Goal: Task Accomplishment & Management: Complete application form

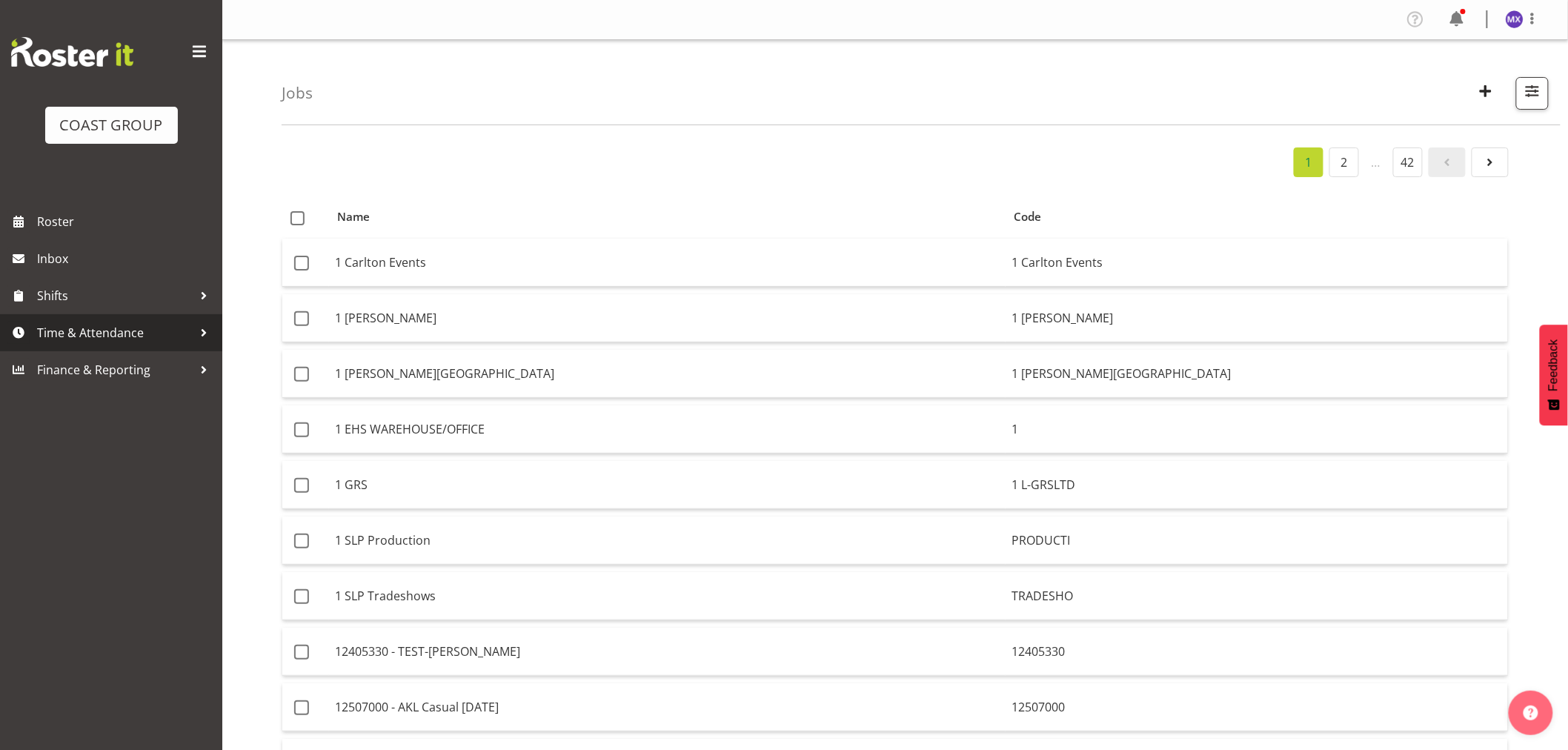
click at [106, 341] on span "Time & Attendance" at bounding box center [116, 333] width 156 height 23
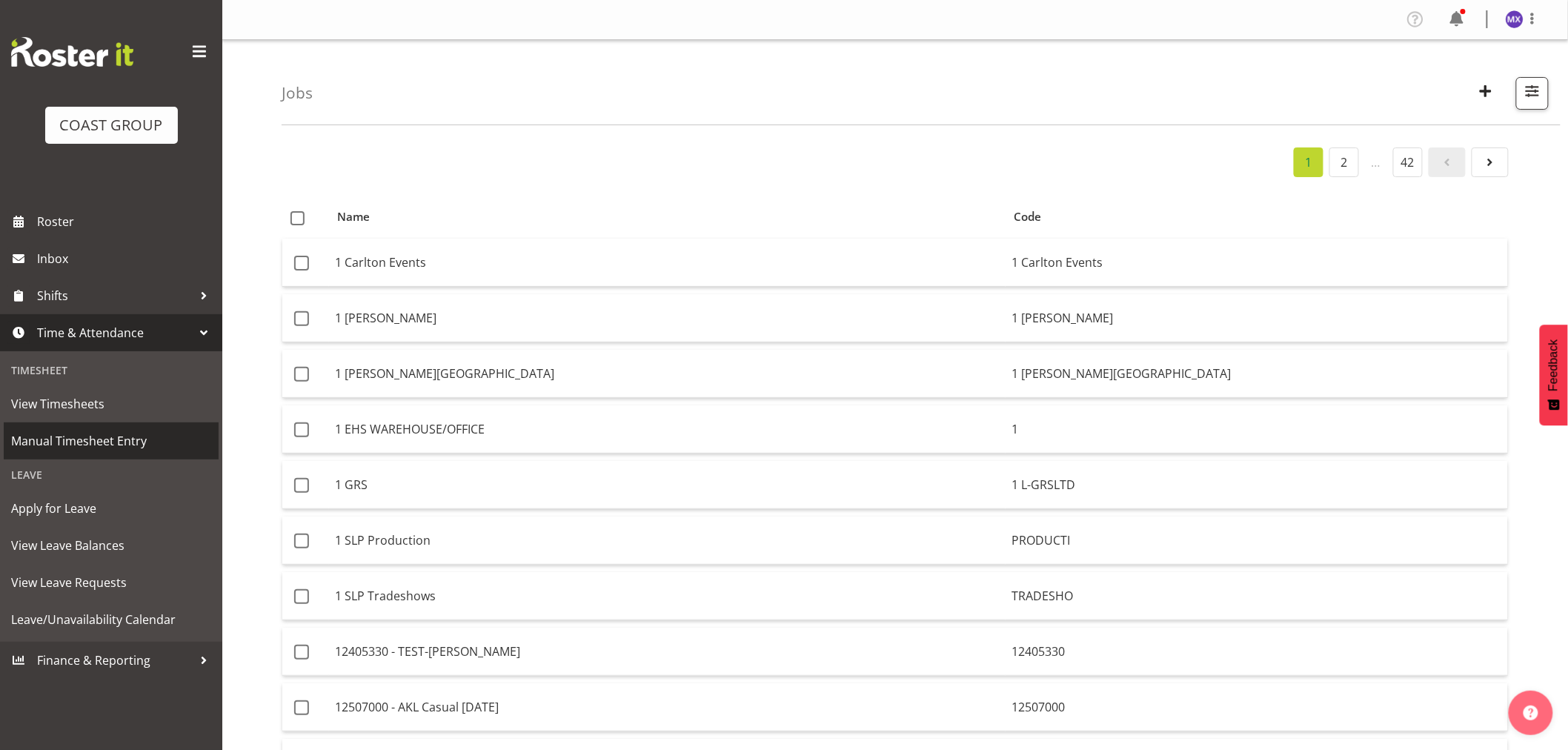
click at [98, 438] on span "Manual Timesheet Entry" at bounding box center [111, 441] width 201 height 23
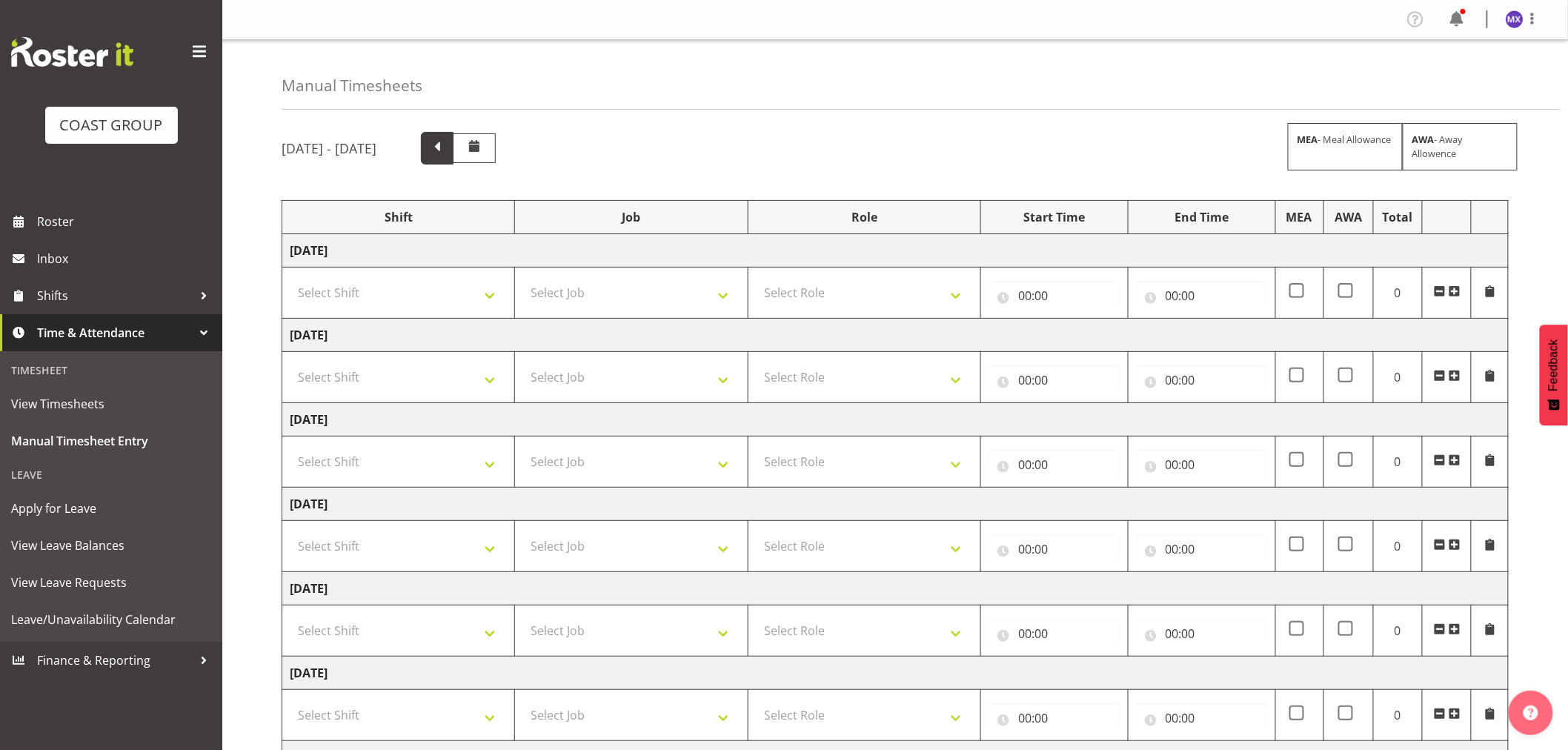
click at [447, 148] on span at bounding box center [438, 147] width 20 height 20
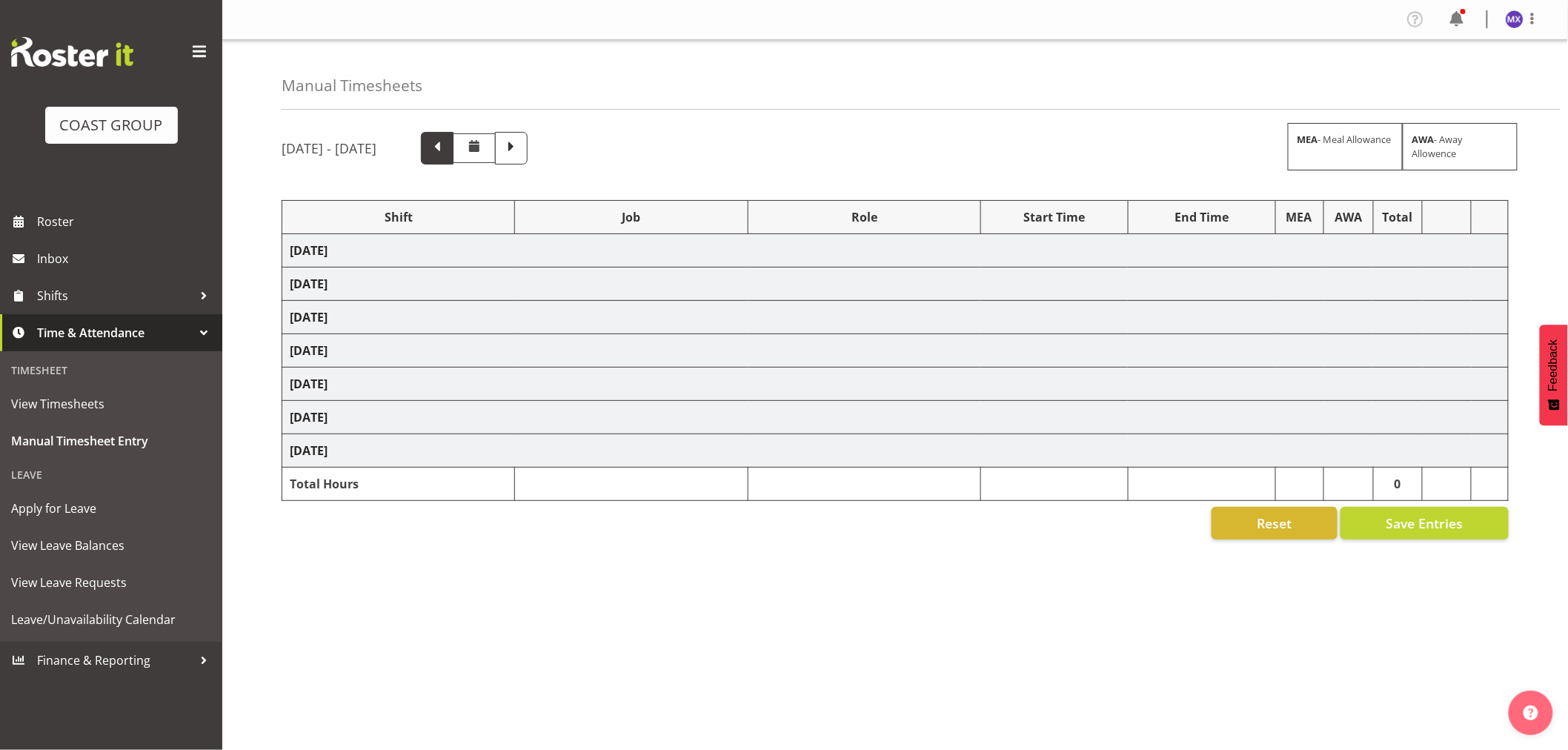
select select "69"
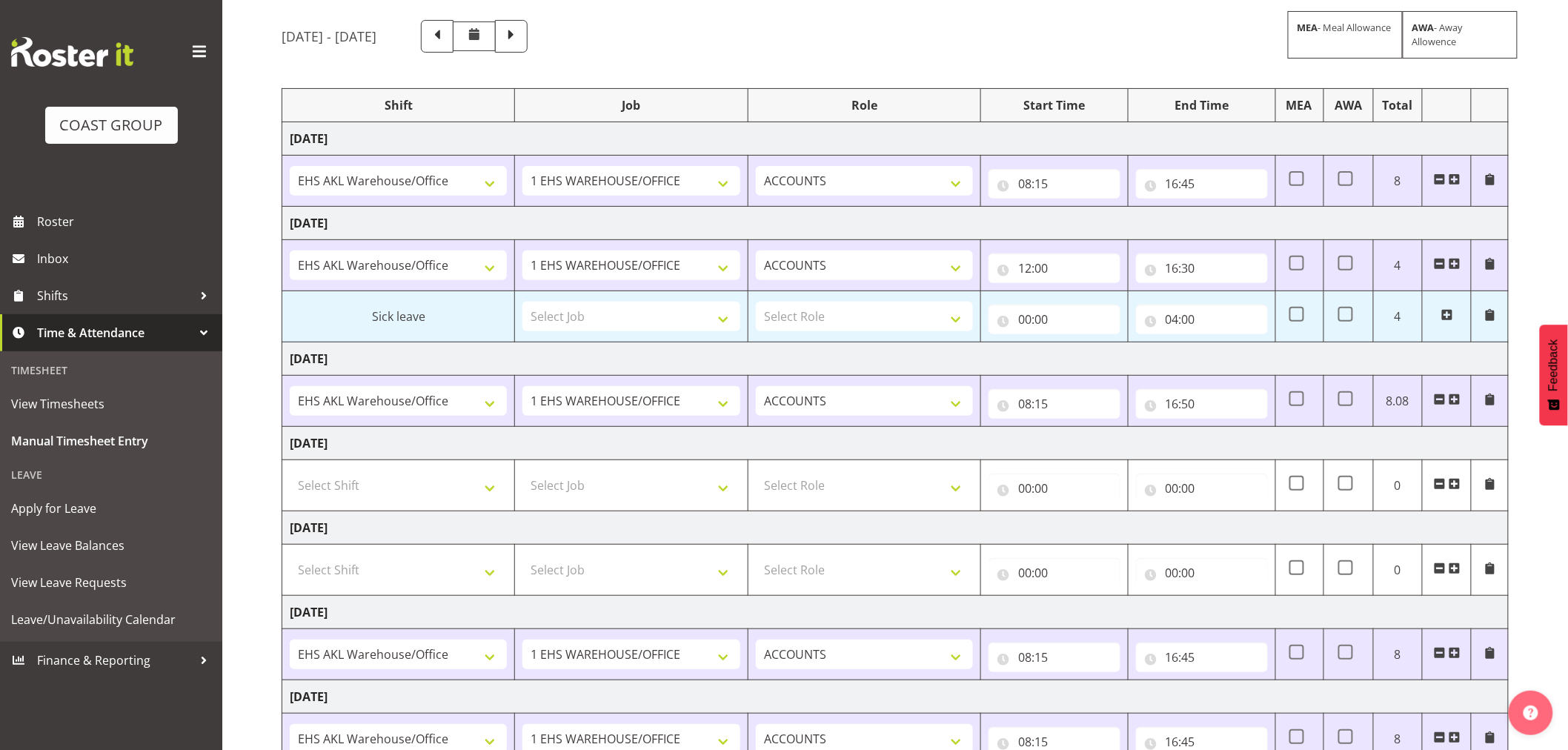
scroll to position [224, 0]
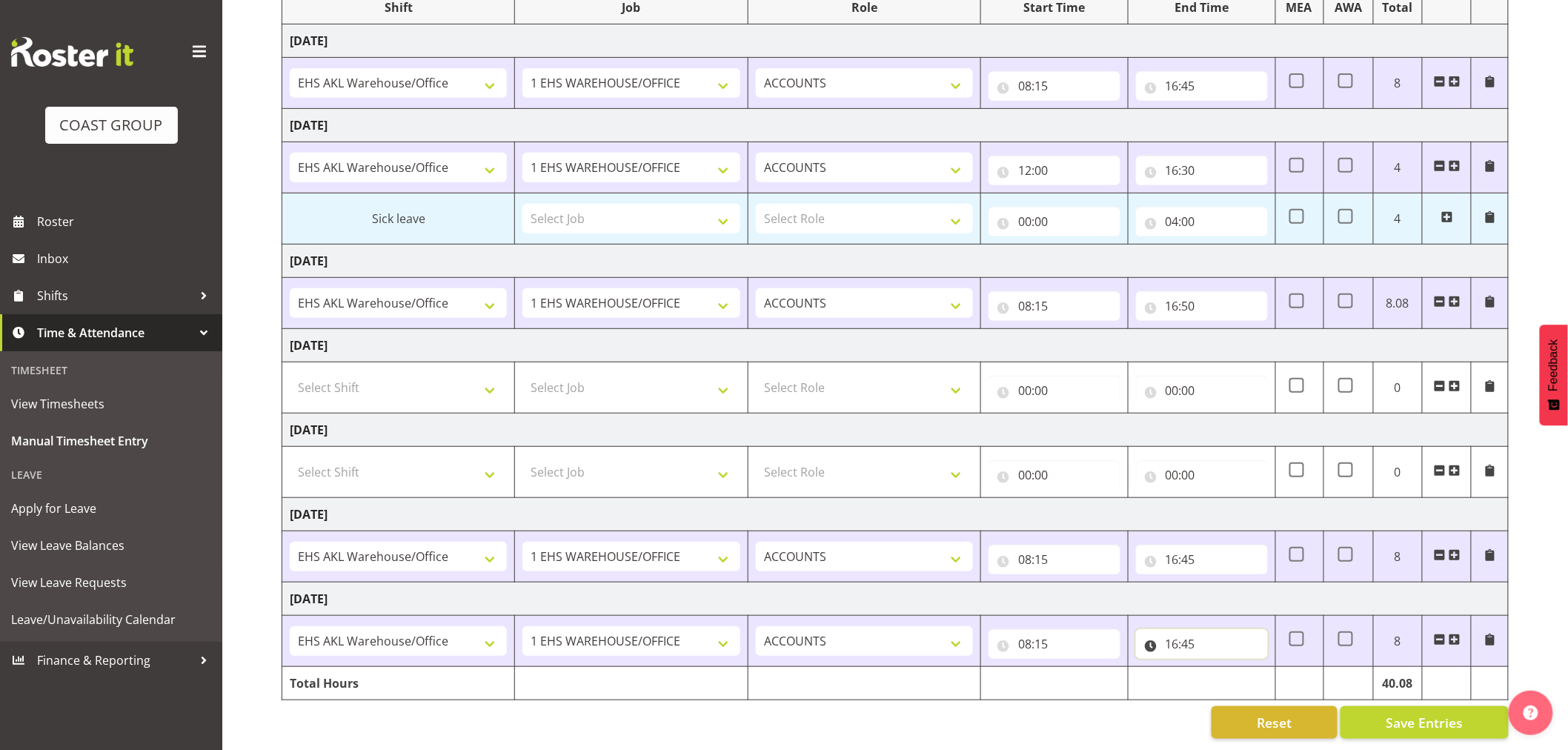
click at [1235, 631] on input "16:45" at bounding box center [1202, 644] width 132 height 30
click at [1235, 668] on select "00 01 02 03 04 05 06 07 08 09 10 11 12 13 14 15 16 17 18 19 20 21 22 23" at bounding box center [1237, 683] width 34 height 30
select select "17"
click at [1220, 668] on select "00 01 02 03 04 05 06 07 08 09 10 11 12 13 14 15 16 17 18 19 20 21 22 23" at bounding box center [1237, 683] width 34 height 30
type input "17:45"
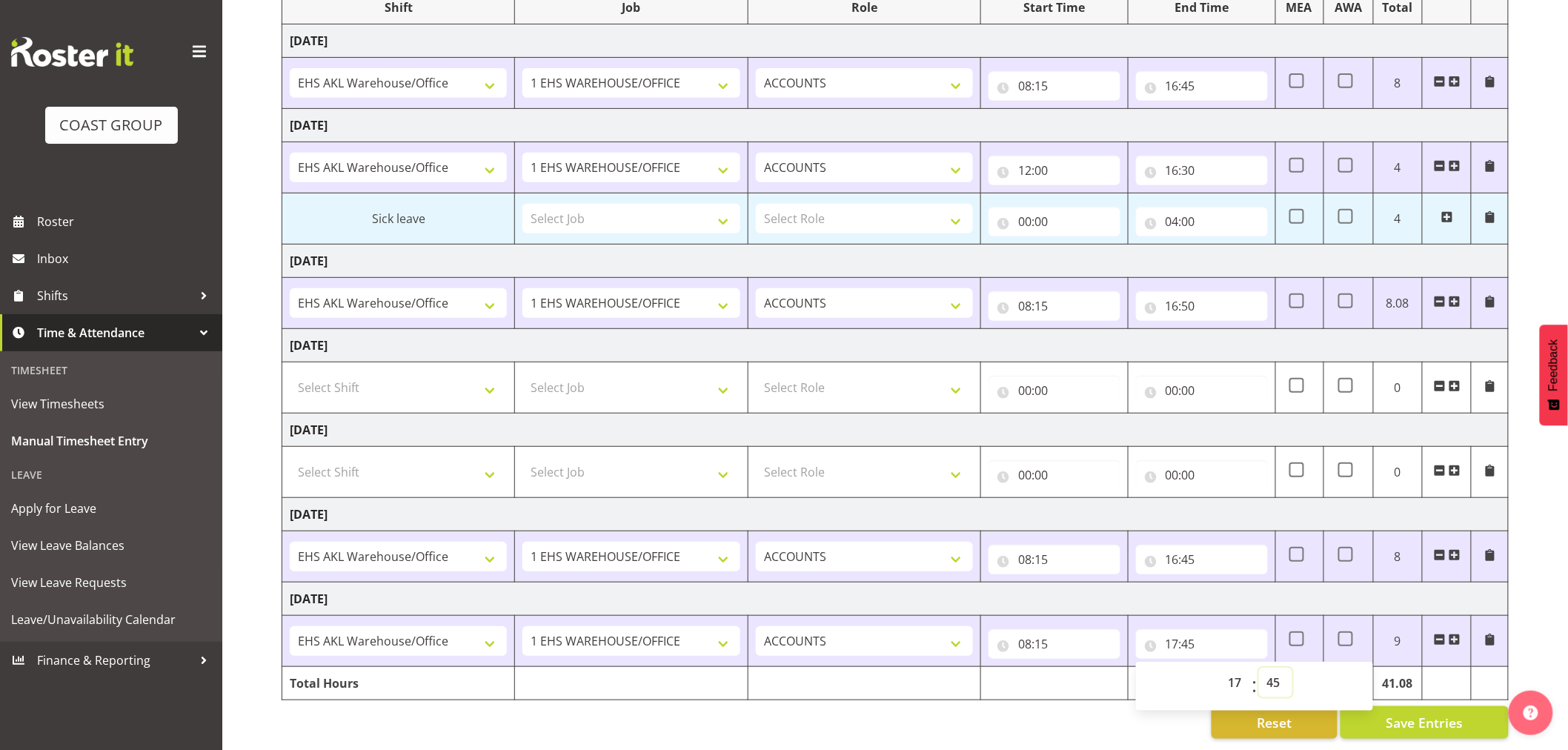
click at [1277, 670] on select "00 01 02 03 04 05 06 07 08 09 10 11 12 13 14 15 16 17 18 19 20 21 22 23 24 25 2…" at bounding box center [1276, 683] width 34 height 30
select select "0"
click at [1259, 668] on select "00 01 02 03 04 05 06 07 08 09 10 11 12 13 14 15 16 17 18 19 20 21 22 23 24 25 2…" at bounding box center [1276, 683] width 34 height 30
type input "17:00"
click at [1530, 631] on div "[DATE] - [DATE] MEA - Meal Allowance AWA - Away Allowence Shift Job Role Start …" at bounding box center [925, 330] width 1286 height 839
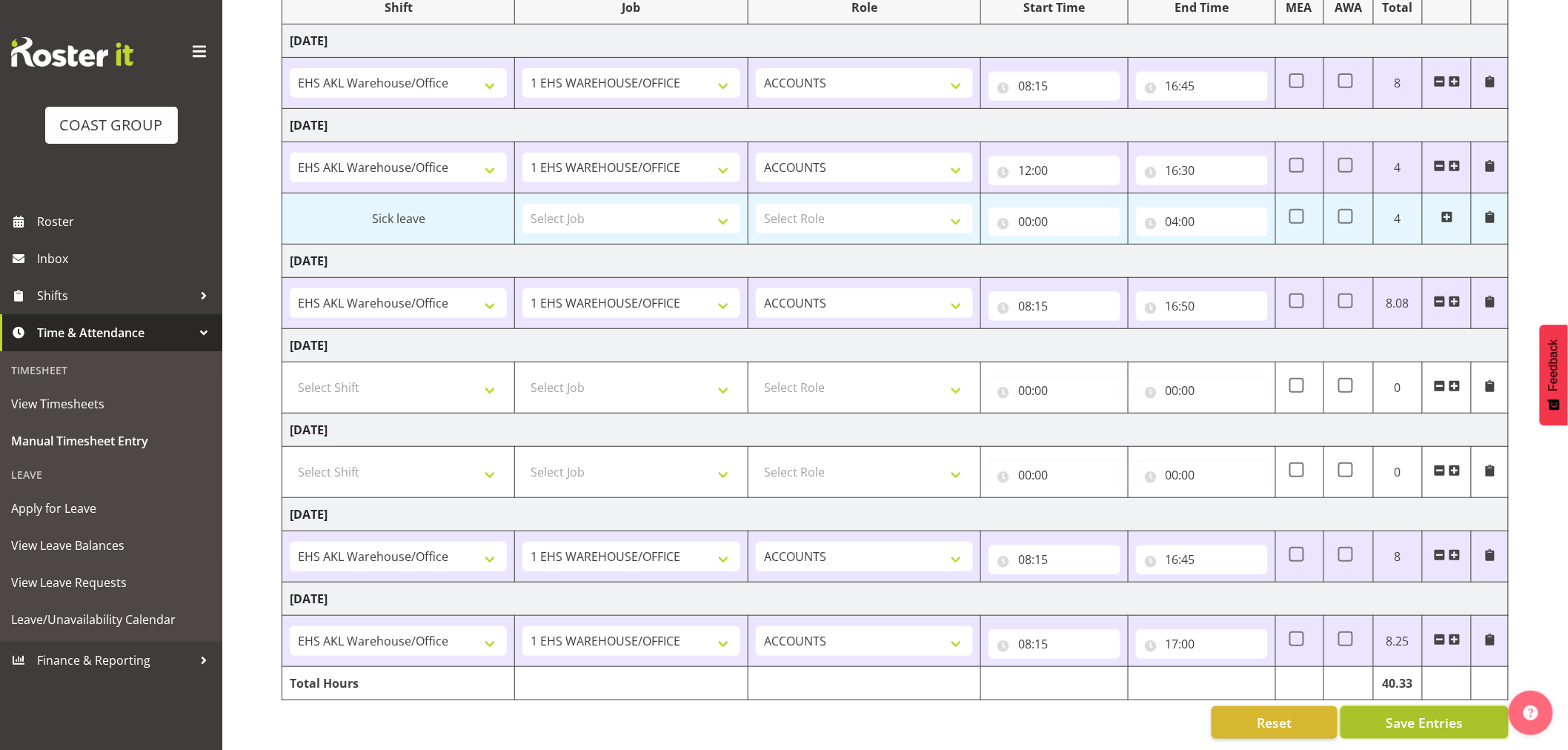
click at [1414, 713] on span "Save Entries" at bounding box center [1425, 723] width 77 height 20
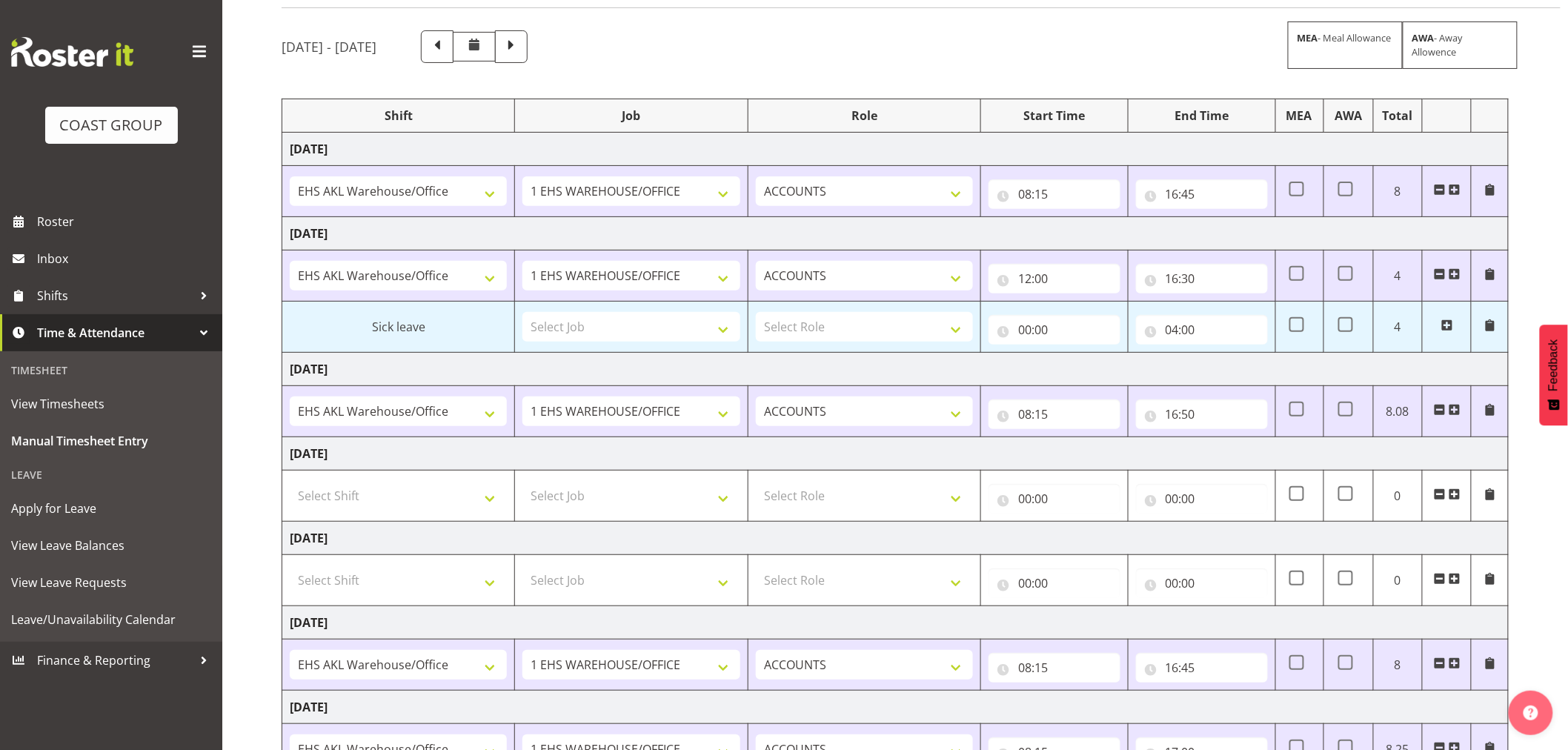
scroll to position [0, 0]
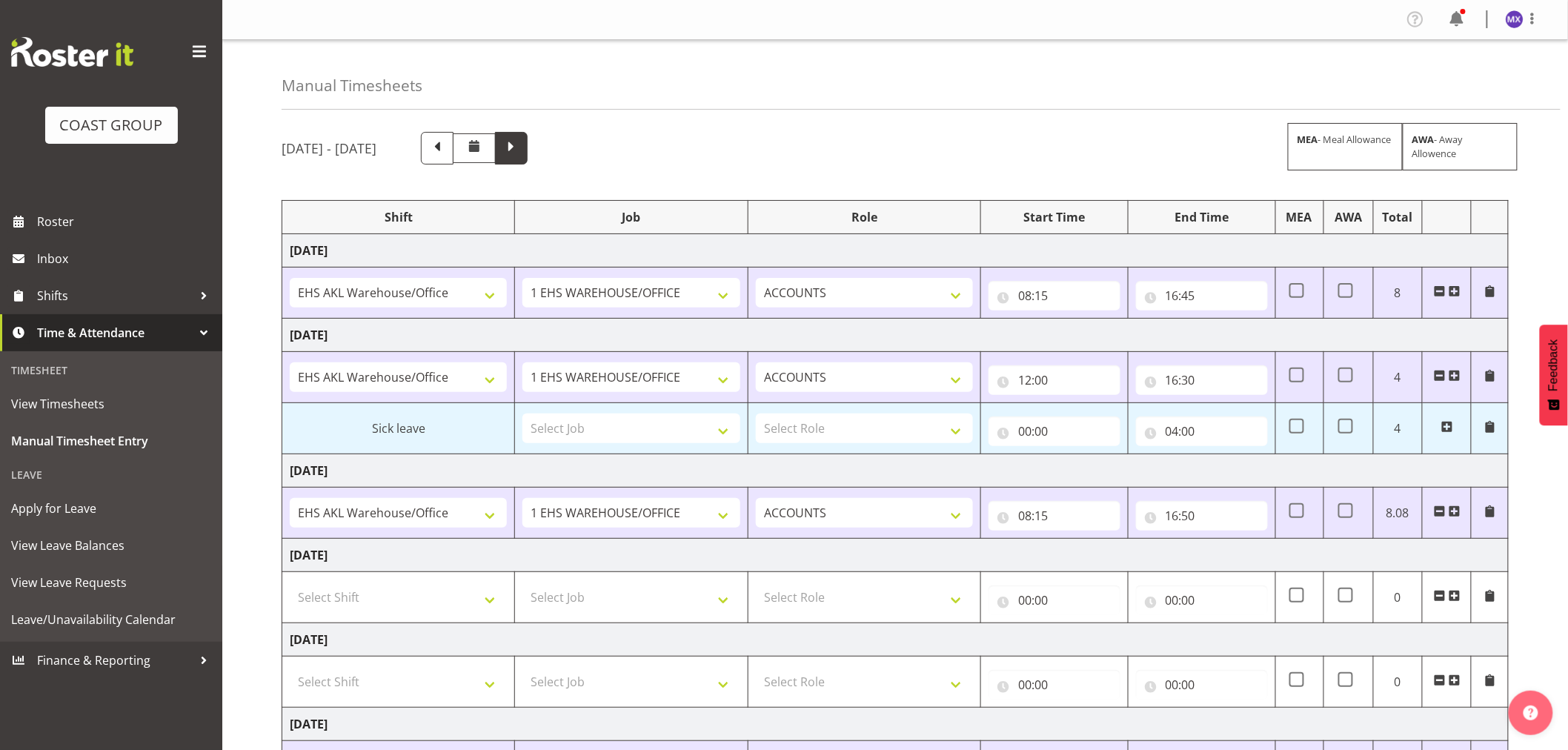
click at [521, 151] on span at bounding box center [512, 147] width 20 height 20
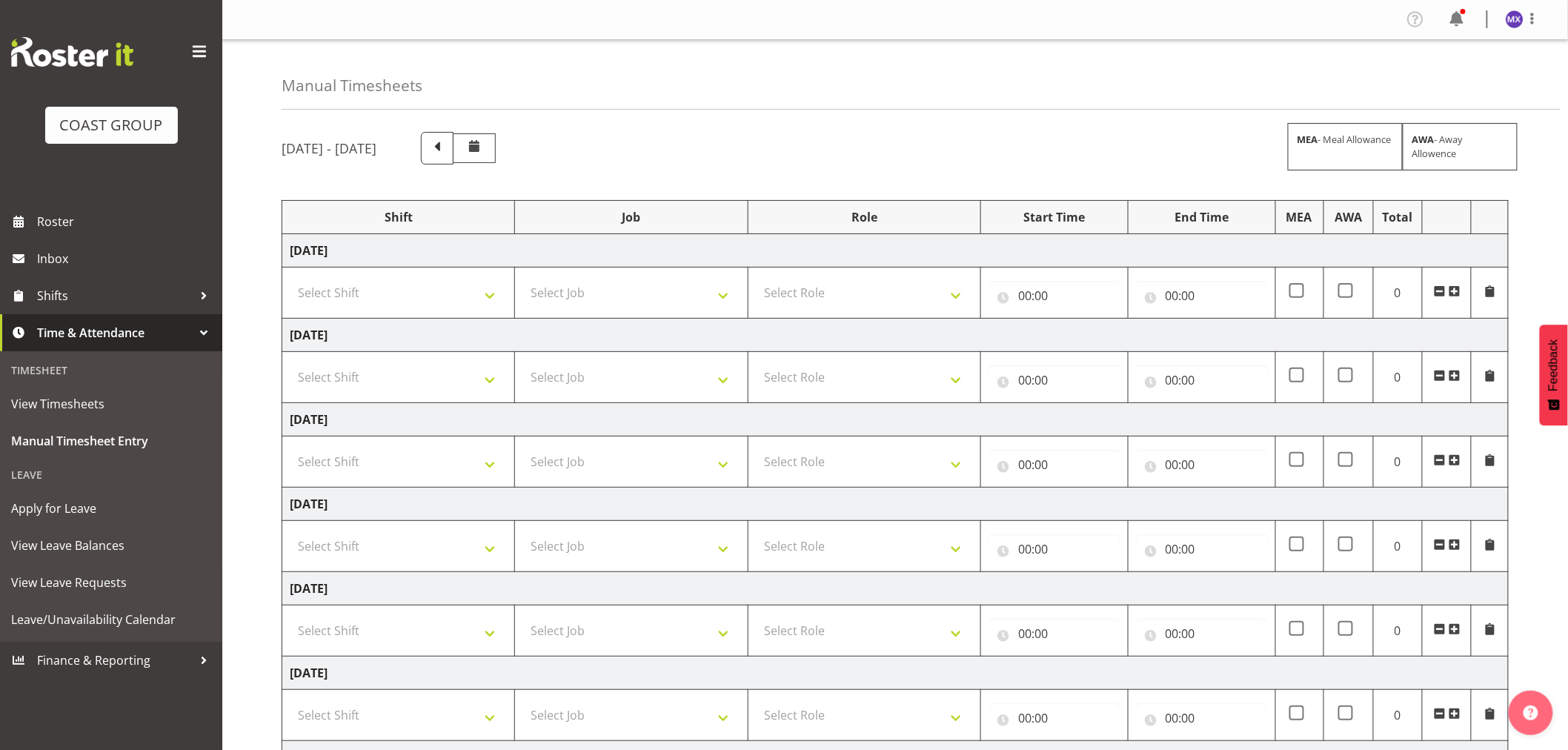
click at [426, 253] on td "[DATE]" at bounding box center [895, 251] width 1226 height 34
click at [471, 294] on select "Select Shift EHS AKL Warehouse/Office" at bounding box center [398, 292] width 217 height 30
select select "1083"
click at [289, 278] on select "Select Shift EHS AKL Warehouse/Office" at bounding box center [398, 292] width 217 height 30
click at [690, 304] on select "Select Job 1 Carlton Events 1 [PERSON_NAME][GEOGRAPHIC_DATA] 1 [PERSON_NAME][GE…" at bounding box center [631, 292] width 217 height 30
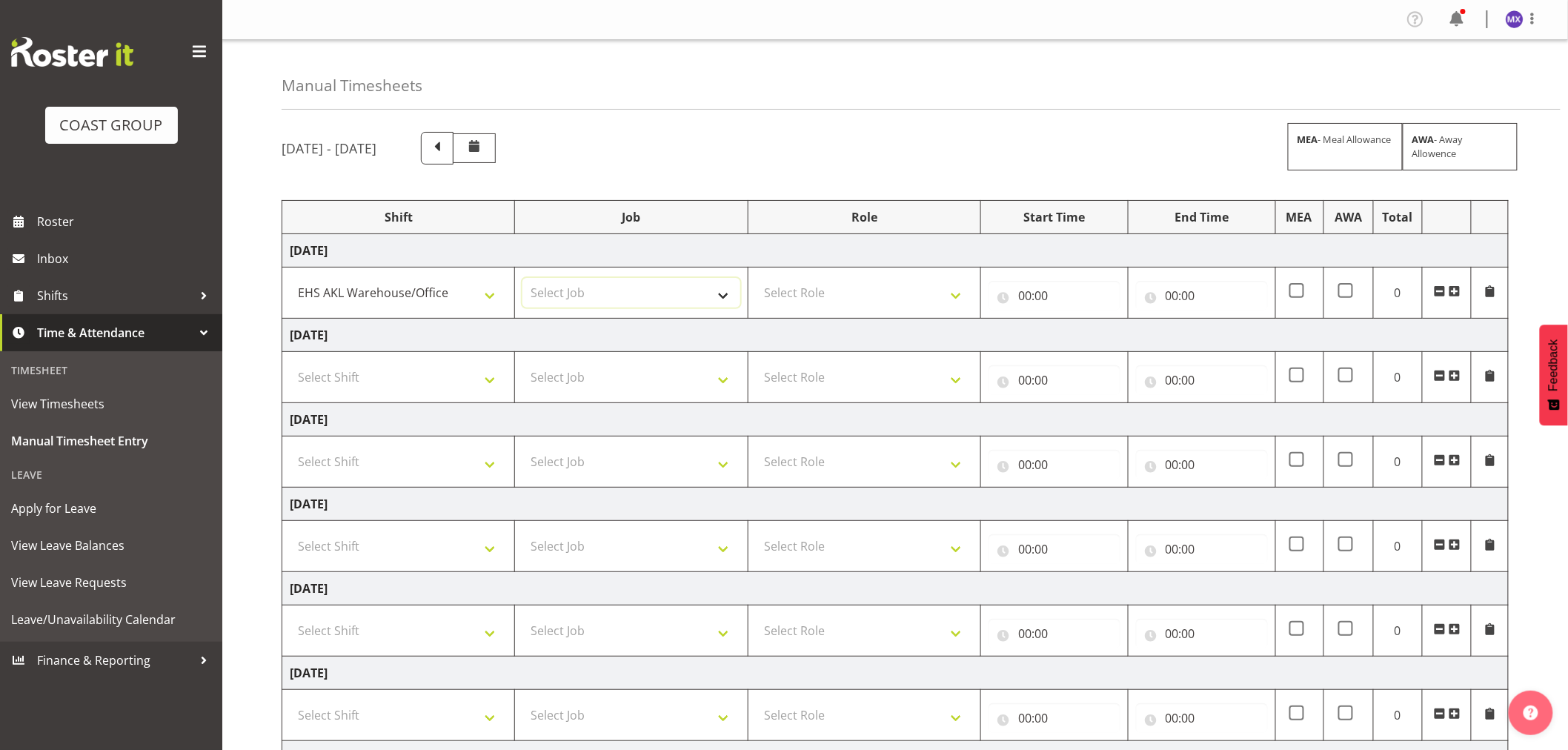
select select "69"
click at [523, 278] on select "Select Job 1 Carlton Events 1 [PERSON_NAME][GEOGRAPHIC_DATA] 1 [PERSON_NAME][GE…" at bounding box center [631, 292] width 217 height 30
click at [905, 292] on select "Select Role ACCOUNTS" at bounding box center [865, 292] width 217 height 30
select select "204"
click at [756, 278] on select "Select Role ACCOUNTS" at bounding box center [865, 292] width 217 height 30
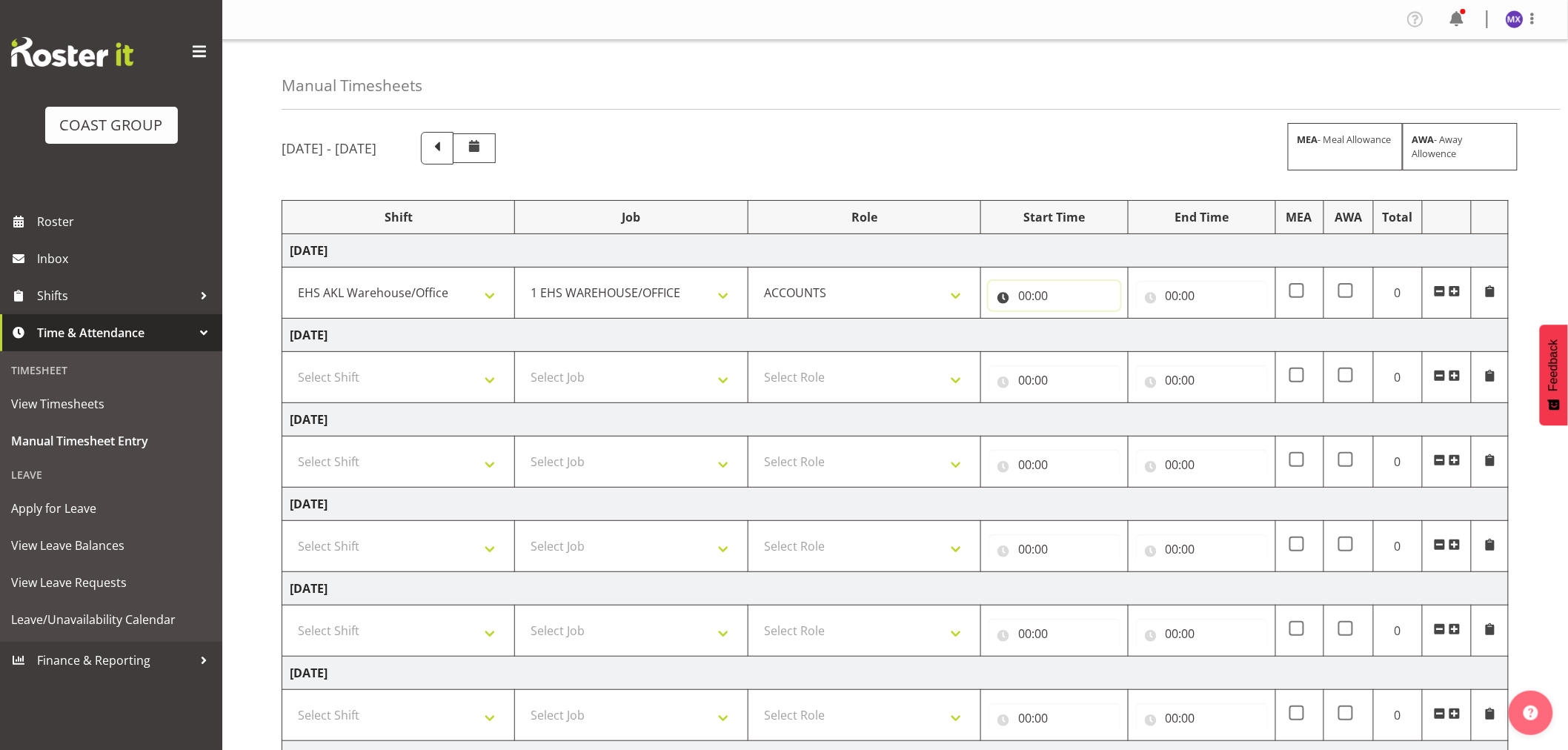
click at [1054, 292] on input "00:00" at bounding box center [1055, 295] width 132 height 30
click at [1093, 330] on select "00 01 02 03 04 05 06 07 08 09 10 11 12 13 14 15 16 17 18 19 20 21 22 23" at bounding box center [1090, 334] width 34 height 30
select select "8"
type input "08:00"
click at [1128, 342] on select "00 01 02 03 04 05 06 07 08 09 10 11 12 13 14 15 16 17 18 19 20 21 22 23 24 25 2…" at bounding box center [1128, 334] width 34 height 30
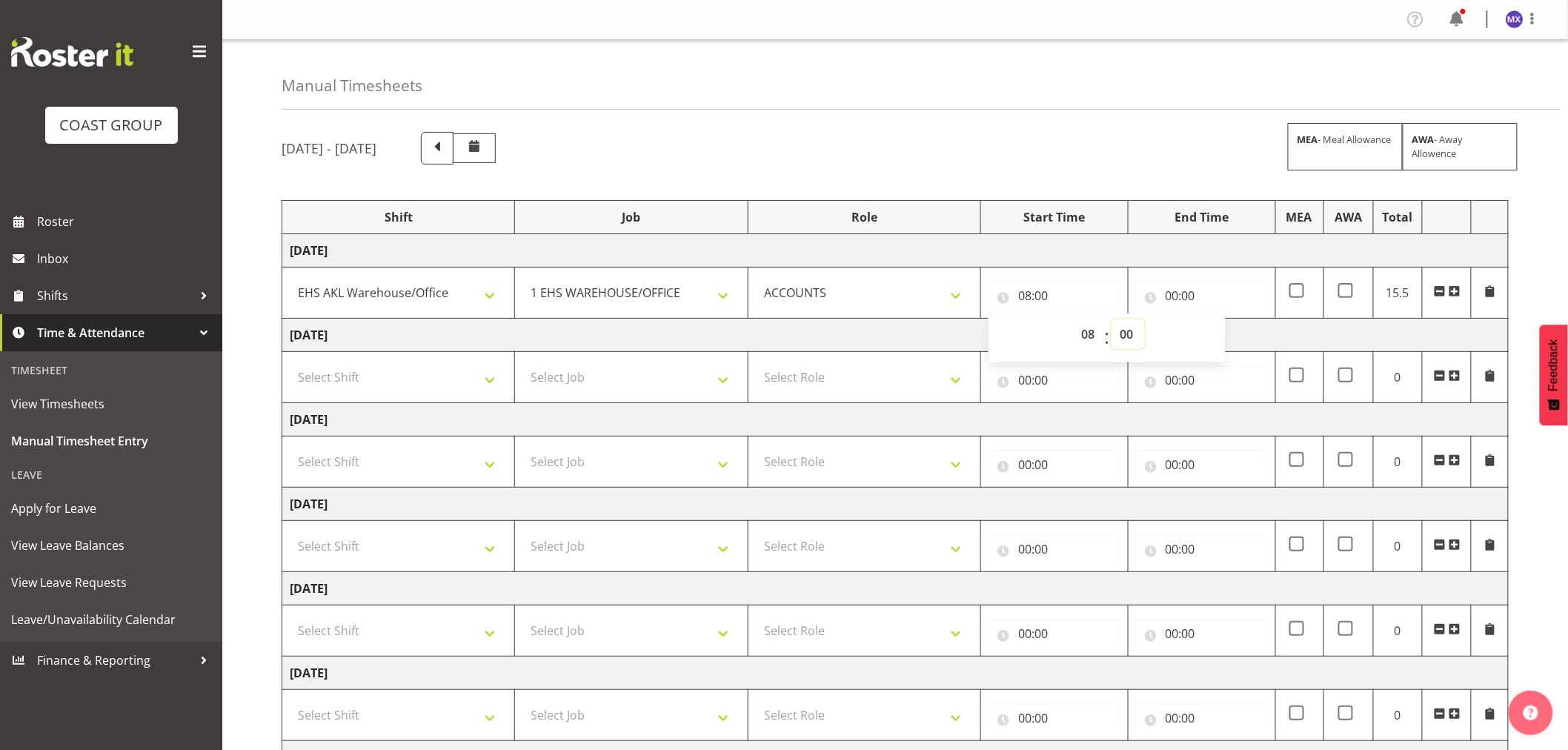
select select "15"
type input "08:15"
drag, startPoint x: 1189, startPoint y: 298, endPoint x: 1194, endPoint y: 309, distance: 12.1
click at [1189, 298] on input "00:00" at bounding box center [1202, 295] width 132 height 30
click at [1236, 338] on select "00 01 02 03 04 05 06 07 08 09 10 11 12 13 14 15 16 17 18 19 20 21 22 23" at bounding box center [1237, 334] width 34 height 30
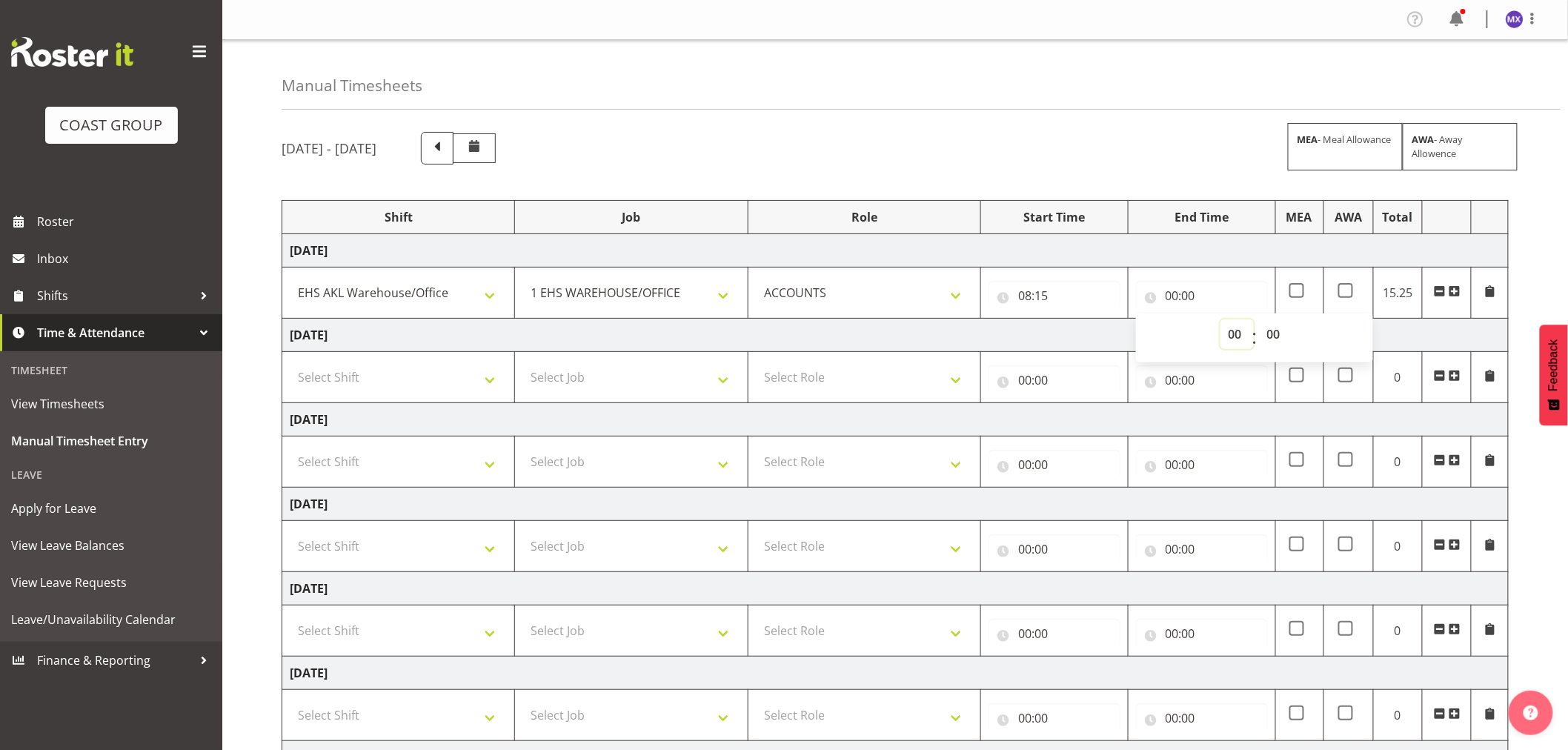
select select "16"
type input "16:00"
click at [1274, 339] on select "00 01 02 03 04 05 06 07 08 09 10 11 12 13 14 15 16 17 18 19 20 21 22 23 24 25 2…" at bounding box center [1276, 334] width 34 height 30
select select "45"
type input "16:45"
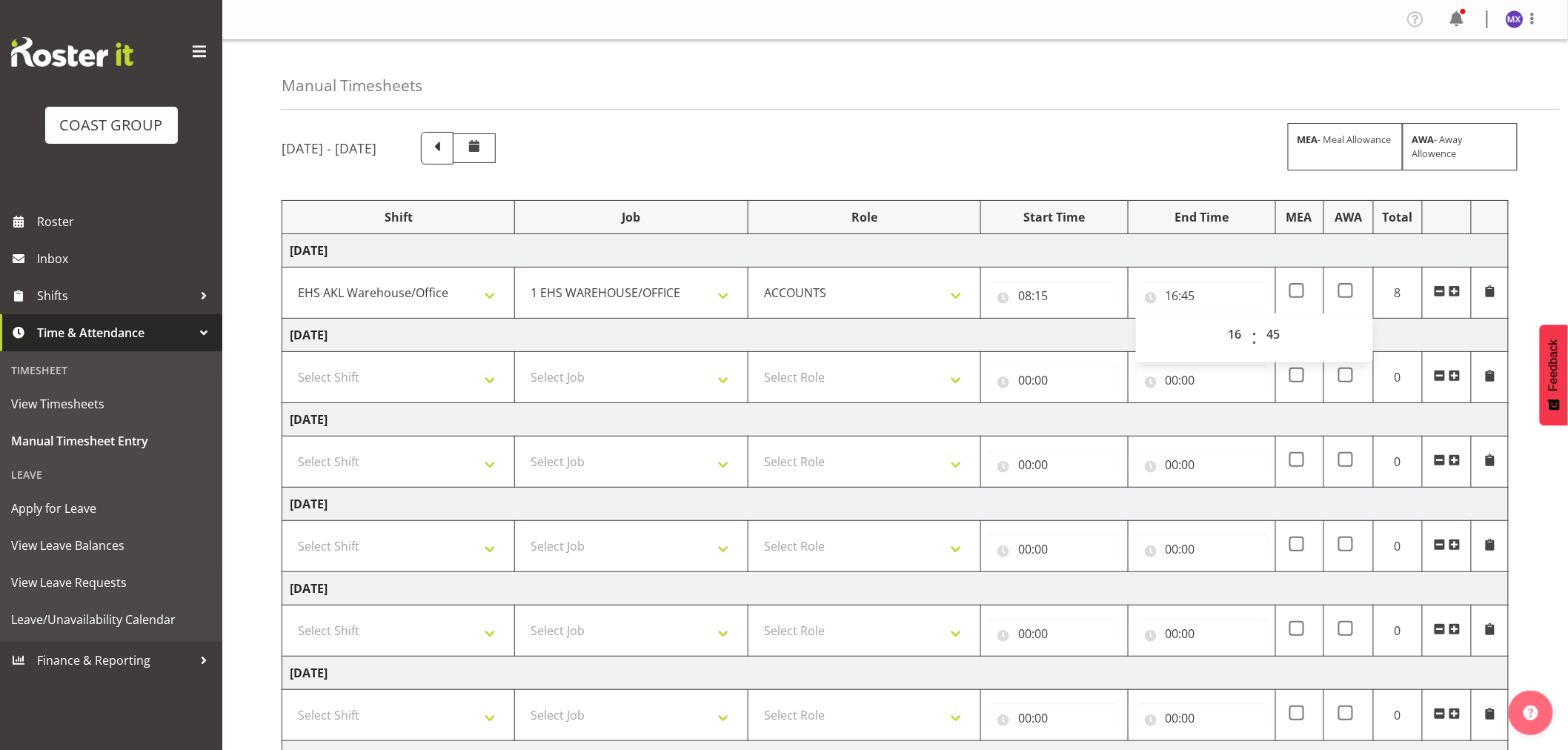
click at [1167, 114] on div "Manual Timesheets [DATE] - [DATE] MEA - Meal Allowance AWA - Away Allowence Shi…" at bounding box center [895, 474] width 1346 height 869
click at [1188, 291] on input "16:45" at bounding box center [1202, 295] width 132 height 30
click at [1234, 332] on select "00 01 02 03 04 05 06 07 08 09 10 11 12 13 14 15 16 17 18 19 20 21 22 23" at bounding box center [1237, 334] width 34 height 30
select select "0"
type input "00:45"
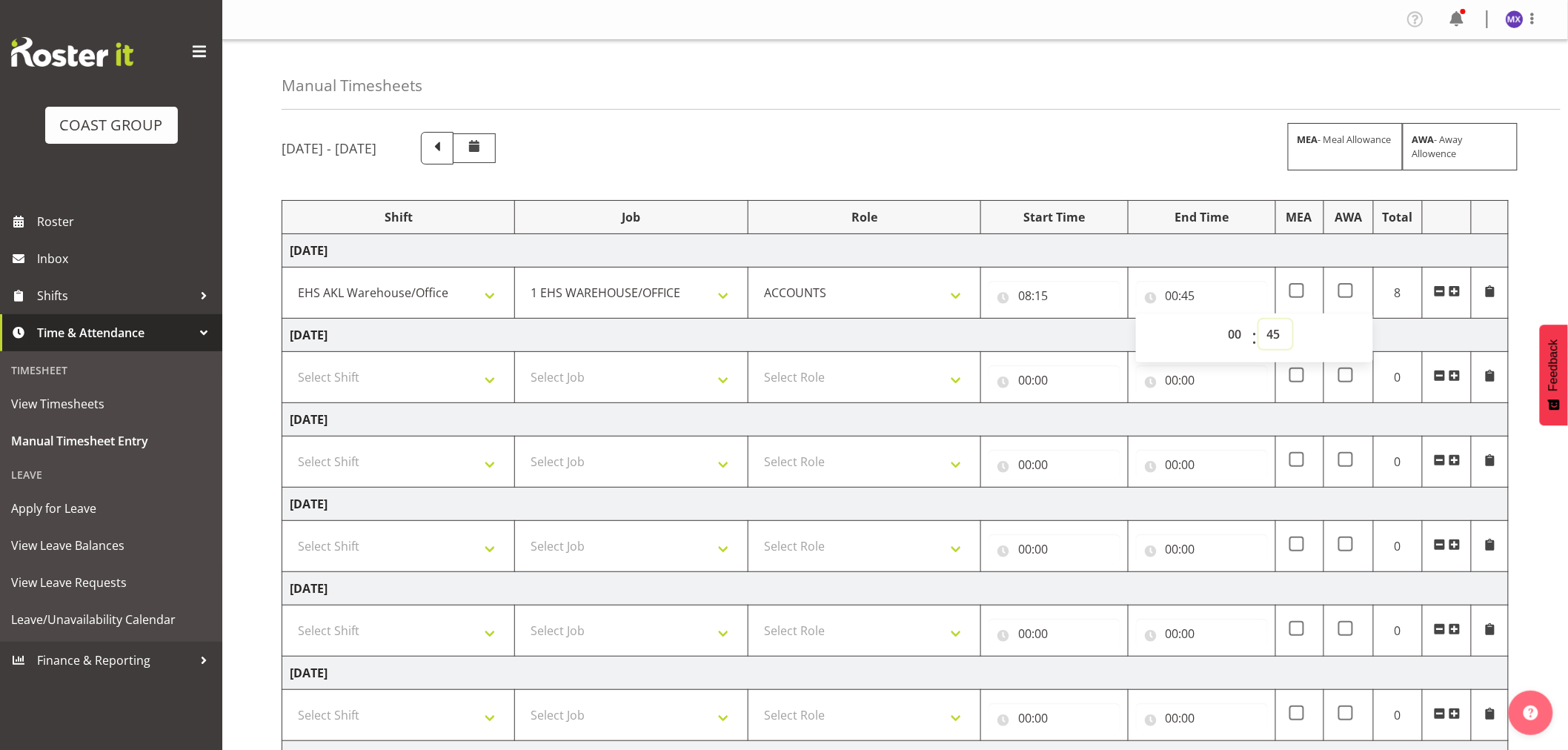
click at [1279, 337] on select "00 01 02 03 04 05 06 07 08 09 10 11 12 13 14 15 16 17 18 19 20 21 22 23 24 25 2…" at bounding box center [1276, 334] width 34 height 30
select select "0"
click at [1259, 319] on select "00 01 02 03 04 05 06 07 08 09 10 11 12 13 14 15 16 17 18 19 20 21 22 23 24 25 2…" at bounding box center [1276, 334] width 34 height 30
type input "00:00"
click at [1201, 95] on div "Manual Timesheets" at bounding box center [921, 75] width 1279 height 70
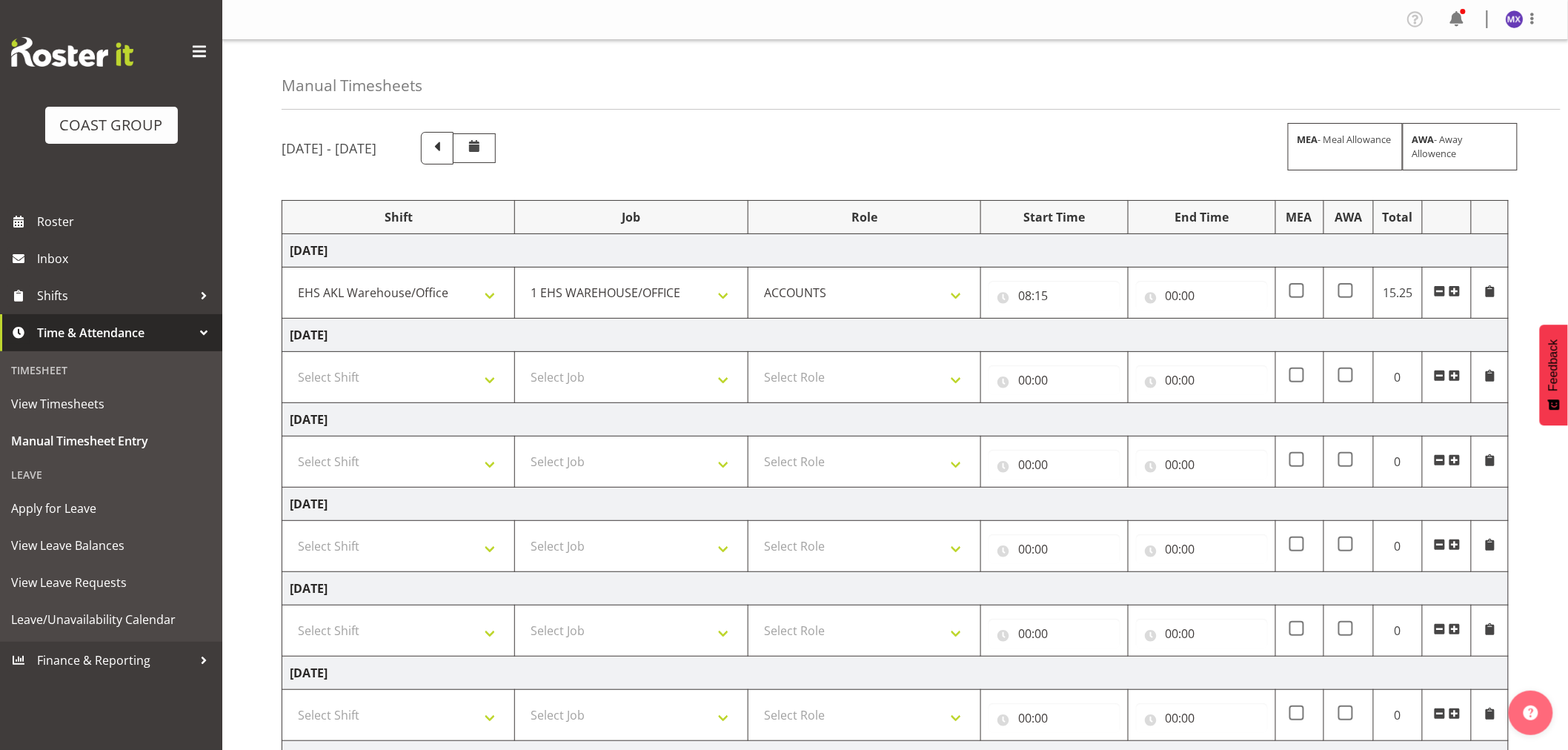
click at [1555, 597] on div "[DATE] - [DATE] MEA - Meal Allowance AWA - Away Allowence Shift Job Role Start …" at bounding box center [925, 514] width 1286 height 788
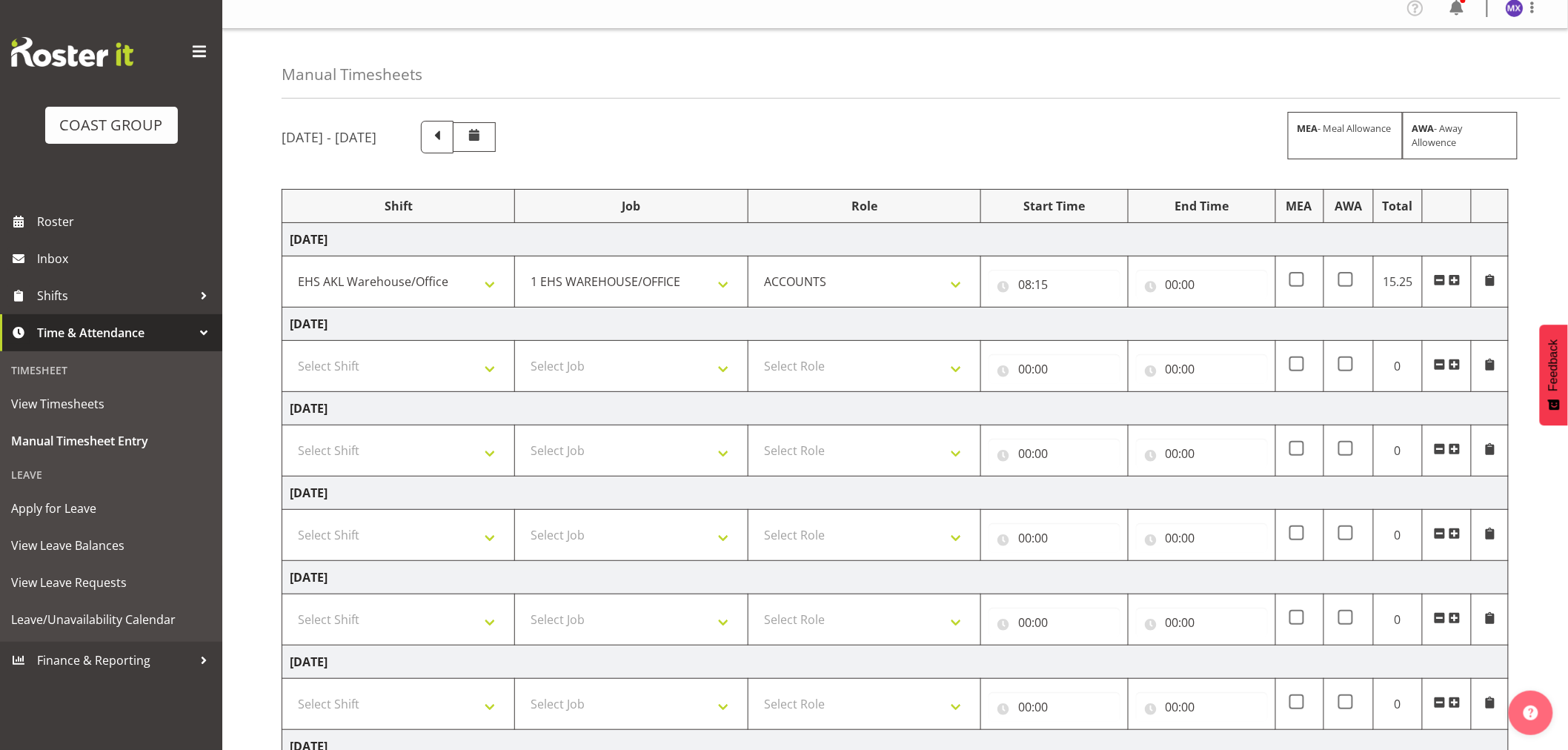
scroll to position [165, 0]
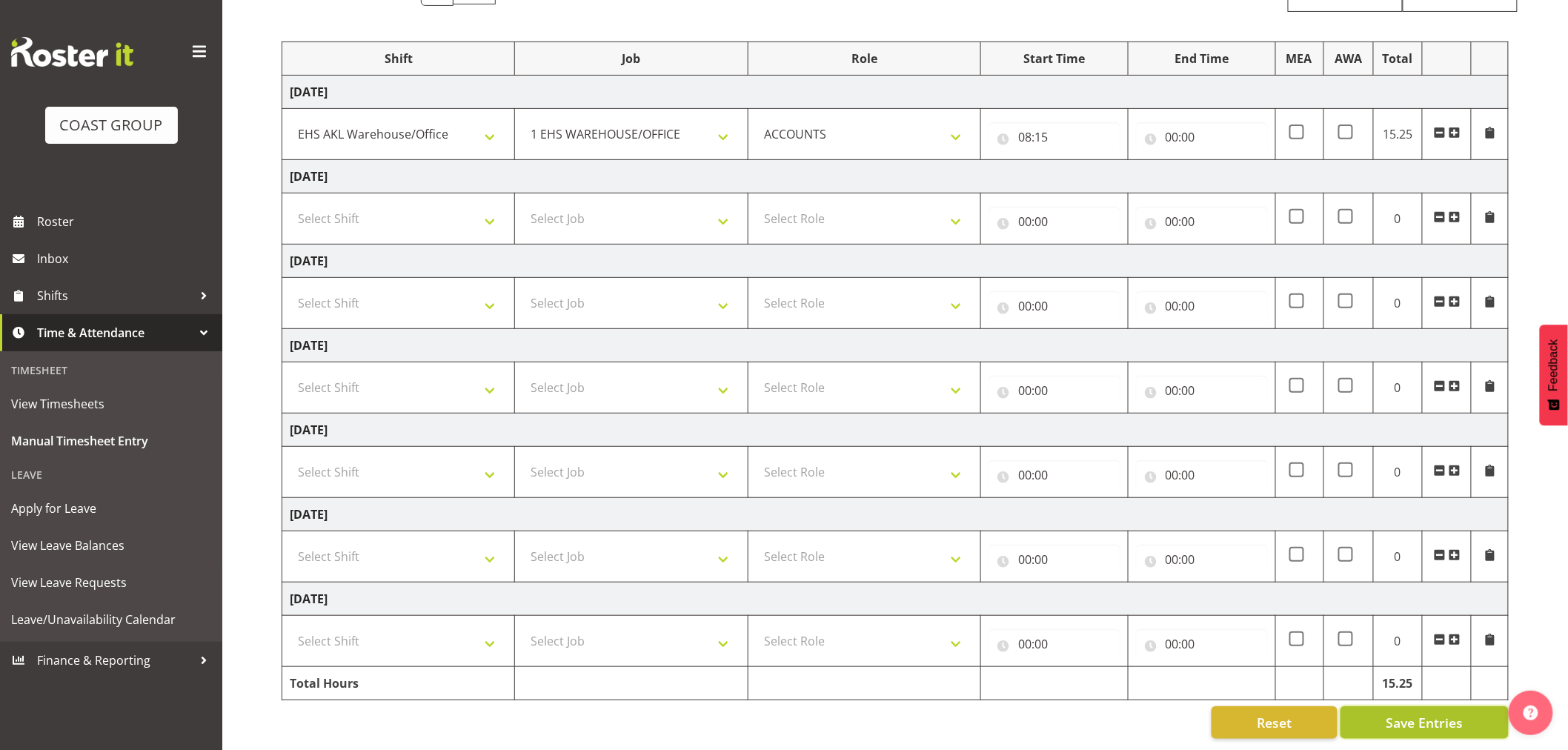
click at [1443, 716] on span "Save Entries" at bounding box center [1425, 723] width 77 height 20
